Goal: Obtain resource: Download file/media

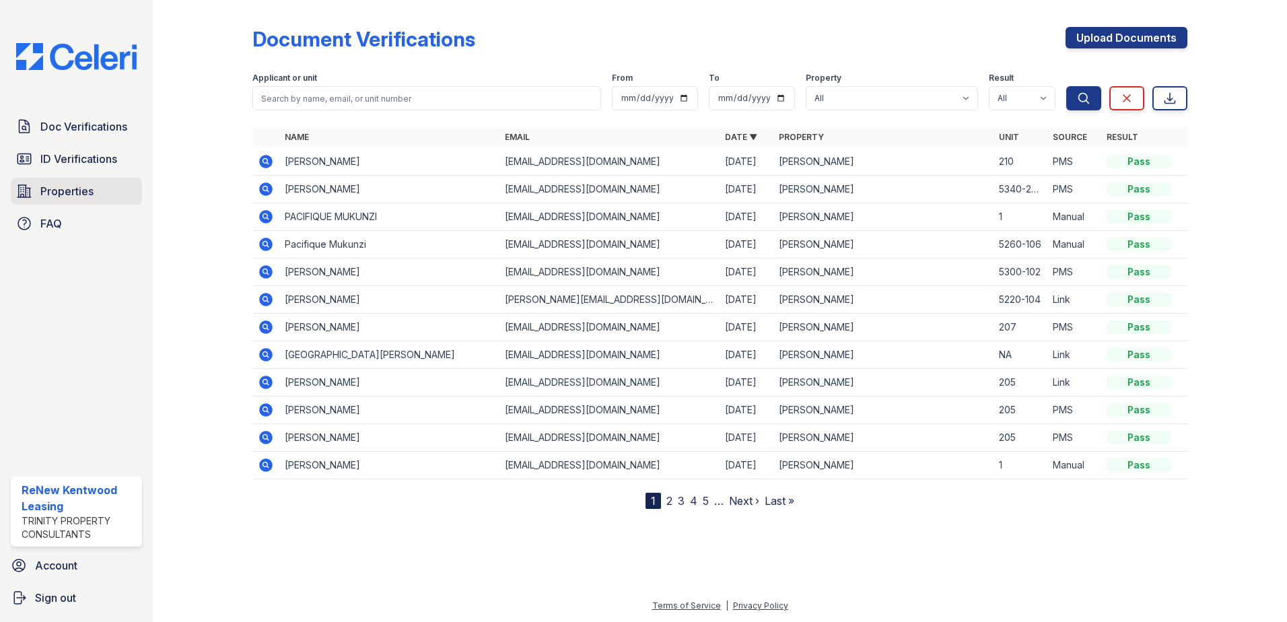
click at [88, 197] on span "Properties" at bounding box center [66, 191] width 53 height 16
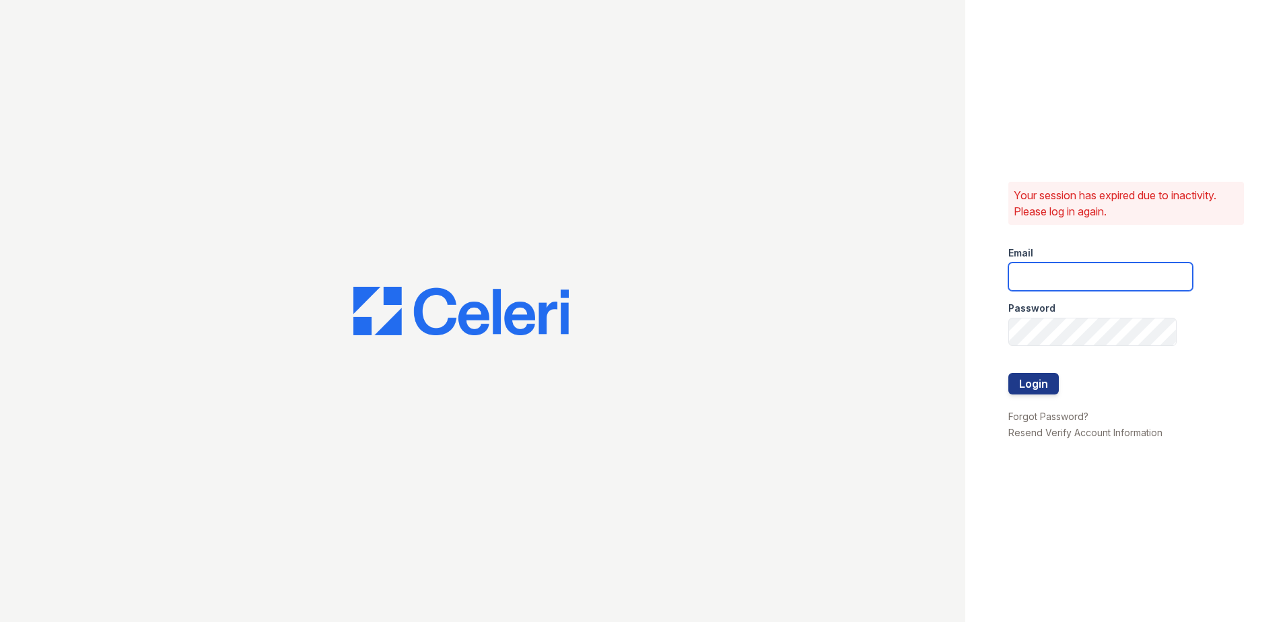
type input "renewkentwood@trinity-pm.com"
click at [1039, 380] on button "Login" at bounding box center [1034, 384] width 50 height 22
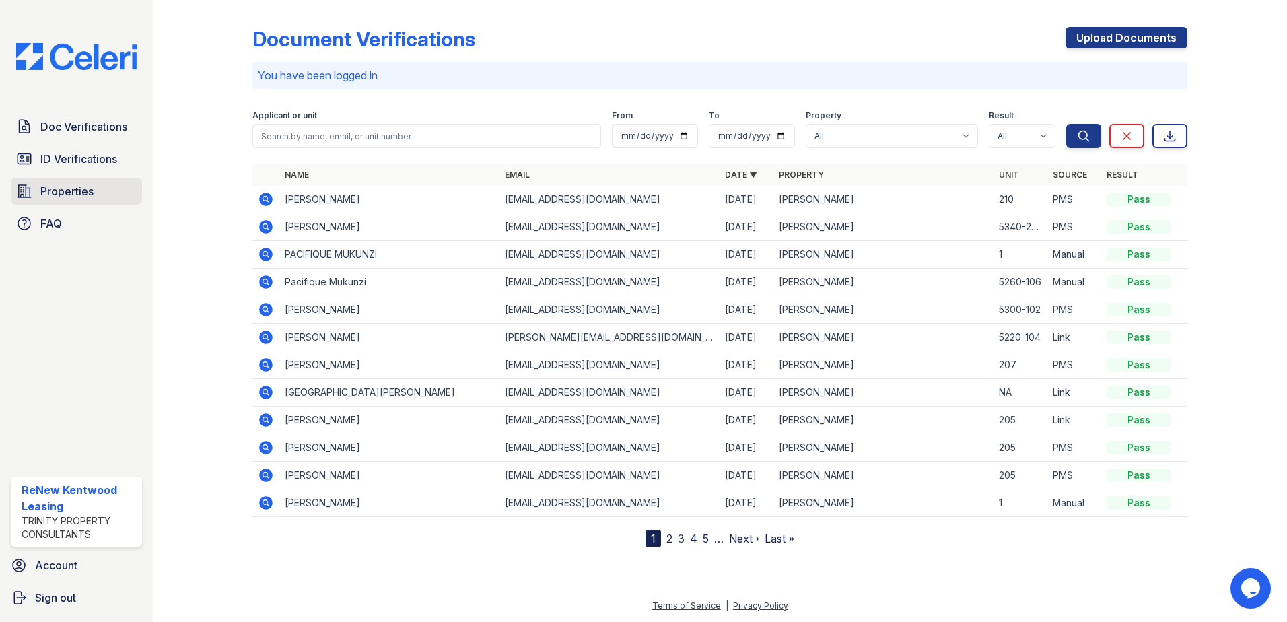
click at [83, 192] on span "Properties" at bounding box center [66, 191] width 53 height 16
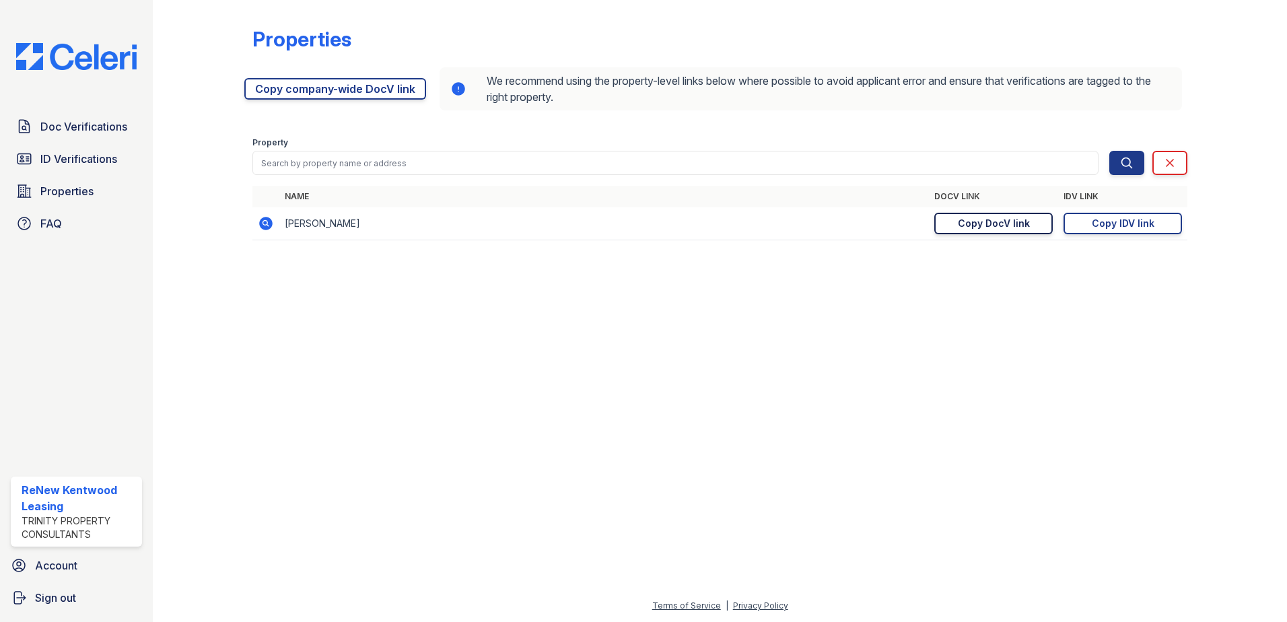
click at [1007, 222] on div "Copy DocV link" at bounding box center [994, 223] width 72 height 13
click at [92, 119] on span "Doc Verifications" at bounding box center [83, 127] width 87 height 16
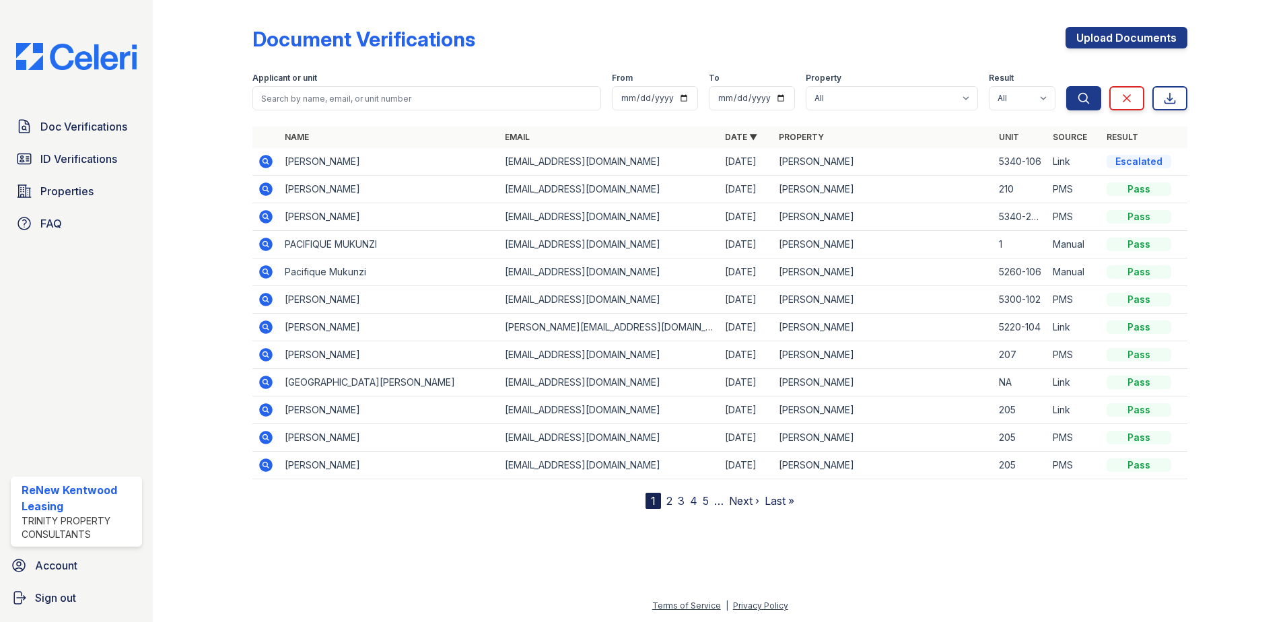
click at [265, 156] on icon at bounding box center [265, 161] width 13 height 13
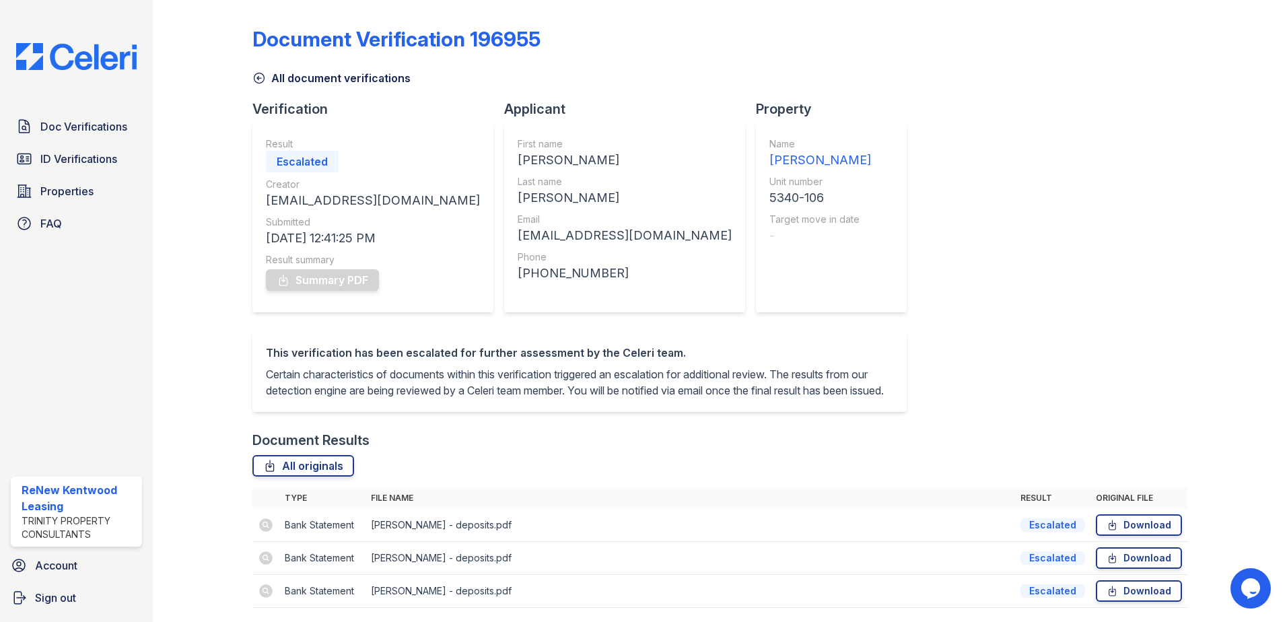
scroll to position [61, 0]
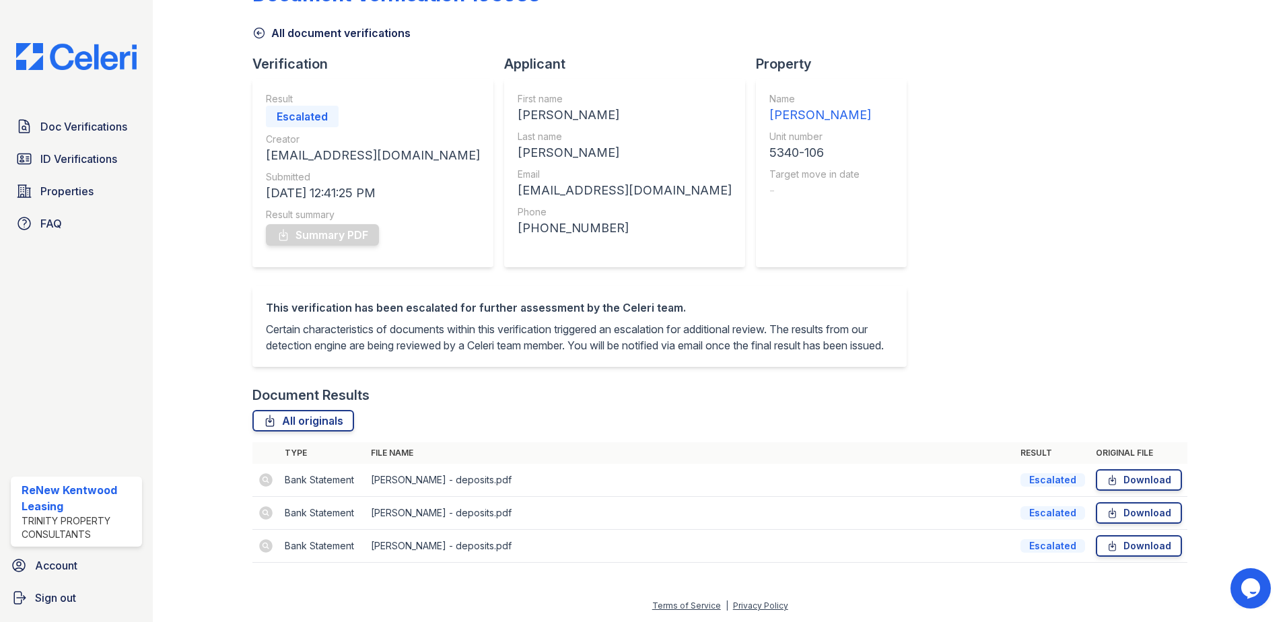
click at [264, 478] on td at bounding box center [265, 480] width 27 height 33
click at [1144, 477] on link "Download" at bounding box center [1139, 480] width 86 height 22
click at [1132, 514] on link "Download" at bounding box center [1139, 513] width 86 height 22
click at [770, 168] on div "Target move in date" at bounding box center [821, 174] width 102 height 13
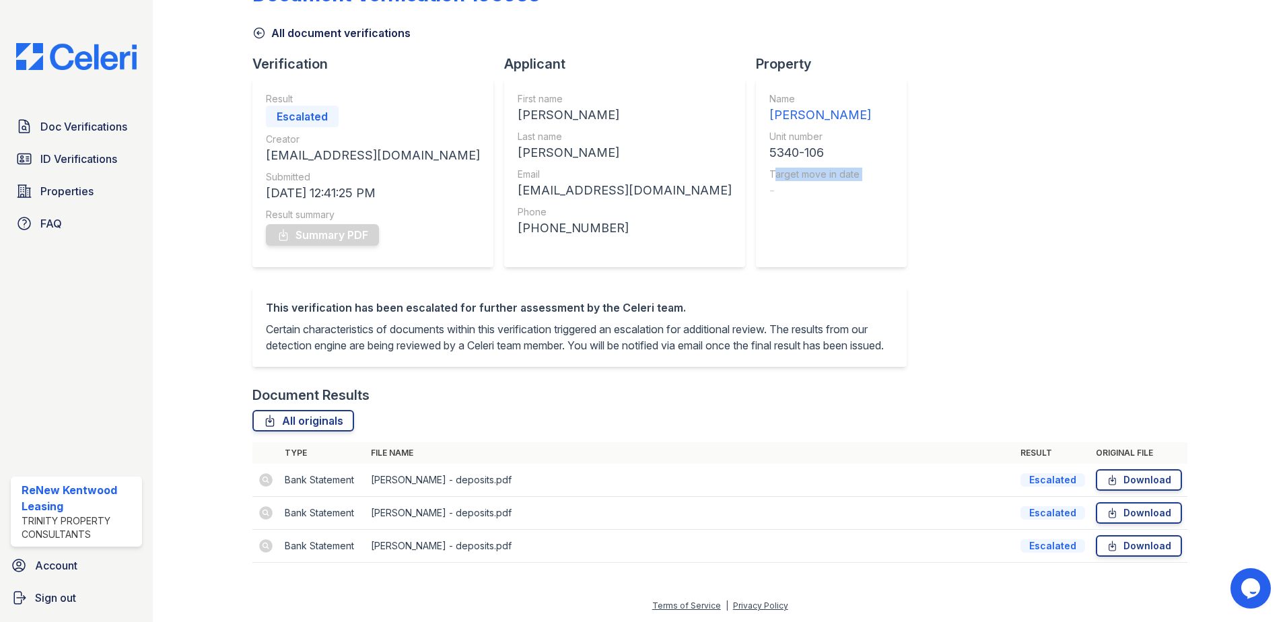
click at [770, 168] on div "Target move in date" at bounding box center [821, 174] width 102 height 13
drag, startPoint x: 656, startPoint y: 155, endPoint x: 645, endPoint y: 161, distance: 12.4
click at [770, 168] on div "Target move in date" at bounding box center [821, 174] width 102 height 13
click at [257, 26] on icon at bounding box center [258, 32] width 13 height 13
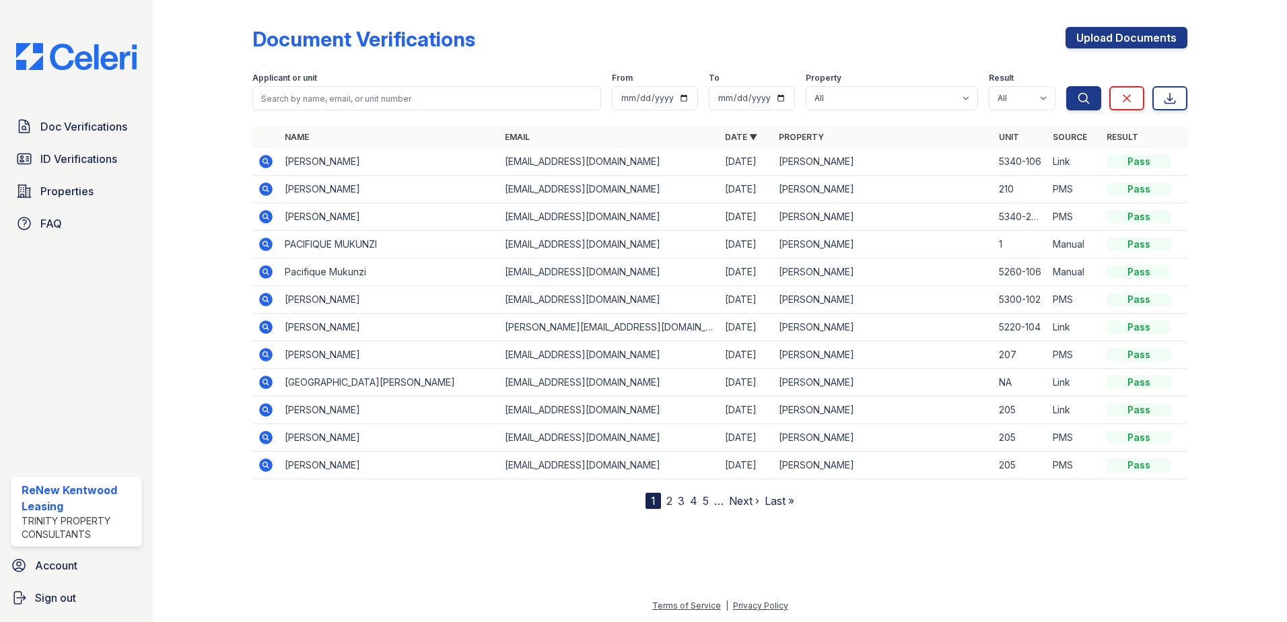
click at [264, 162] on icon at bounding box center [264, 160] width 3 height 3
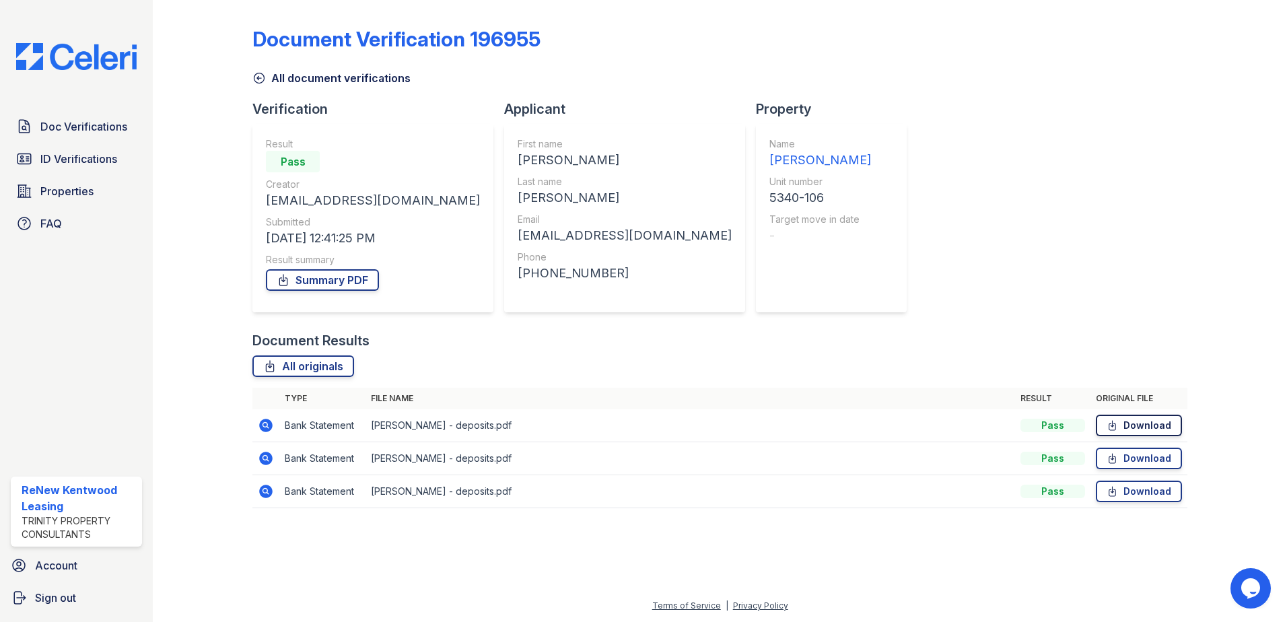
click at [1140, 418] on link "Download" at bounding box center [1139, 426] width 86 height 22
click at [259, 72] on icon at bounding box center [258, 77] width 13 height 13
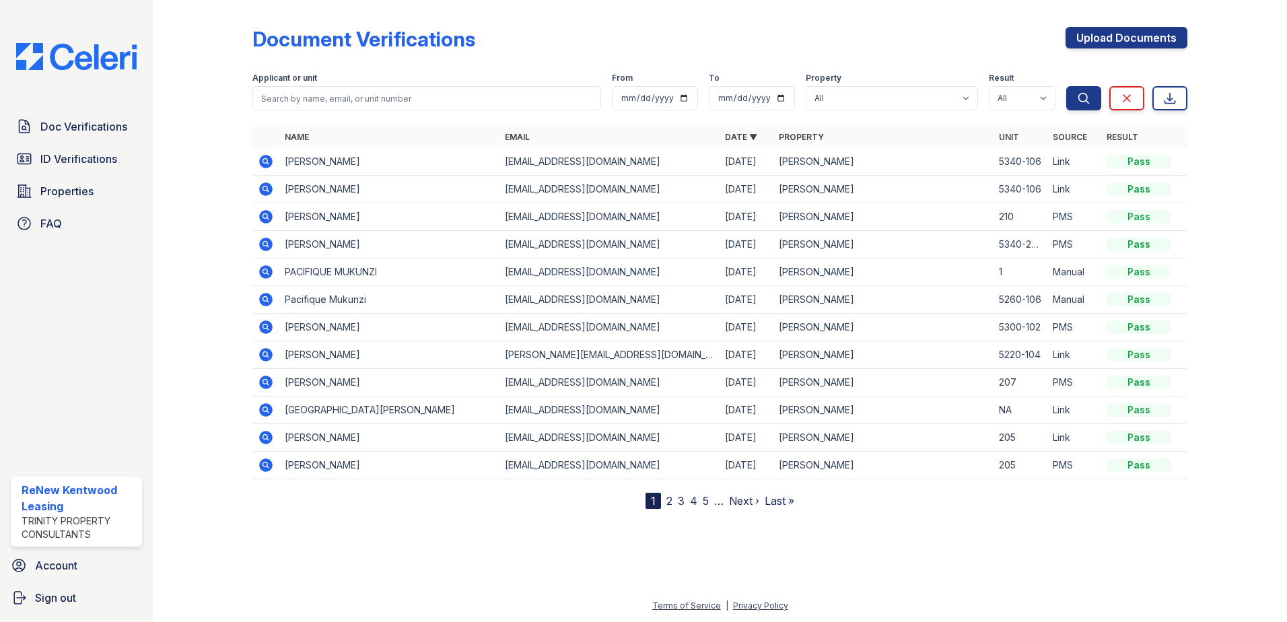
click at [259, 156] on icon at bounding box center [266, 162] width 16 height 16
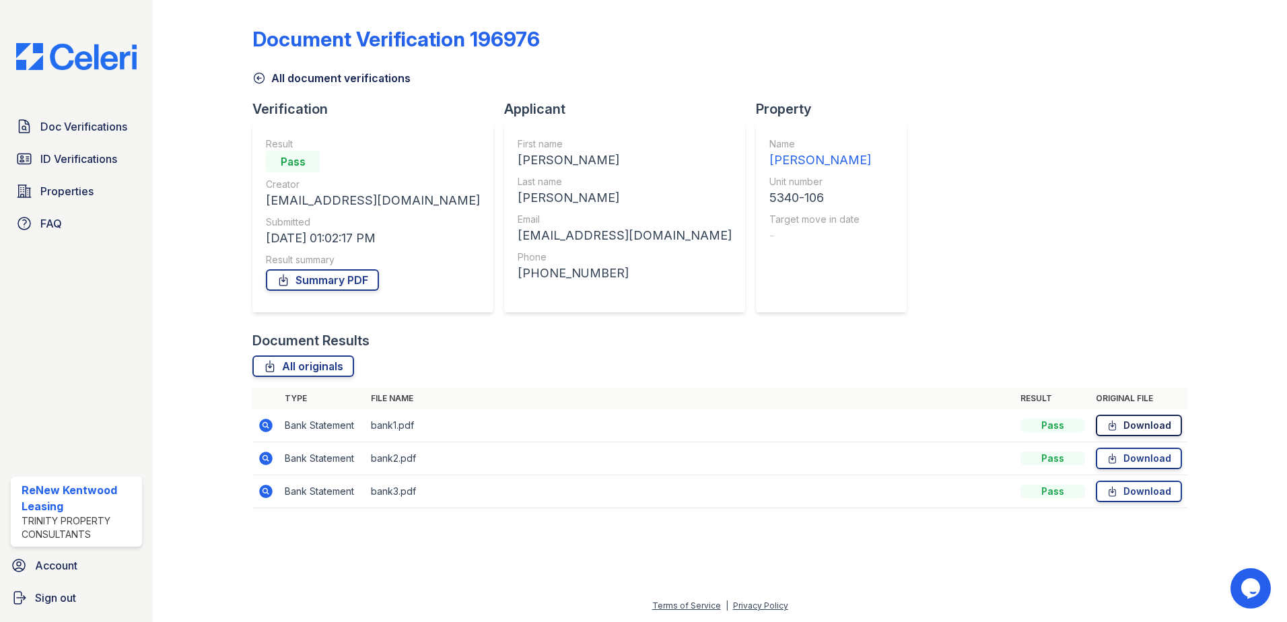
click at [1153, 422] on link "Download" at bounding box center [1139, 426] width 86 height 22
click at [345, 278] on link "Summary PDF" at bounding box center [322, 280] width 113 height 22
click at [258, 77] on icon at bounding box center [258, 77] width 13 height 13
